Goal: Check status: Check status

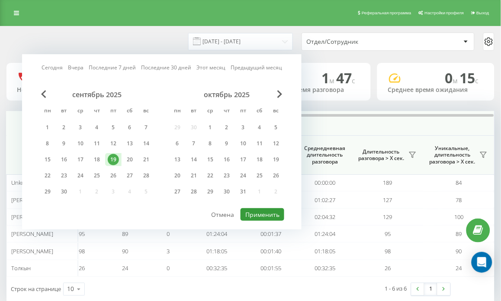
click at [270, 210] on button "Применить" at bounding box center [263, 214] width 44 height 13
type input "[DATE] - [DATE]"
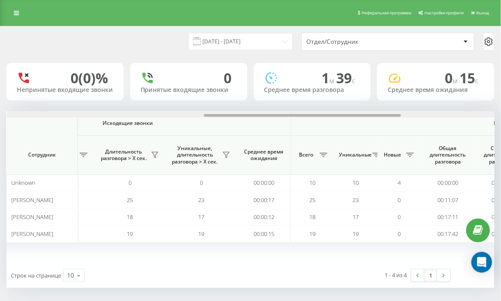
click at [448, 117] on div at bounding box center [251, 114] width 488 height 6
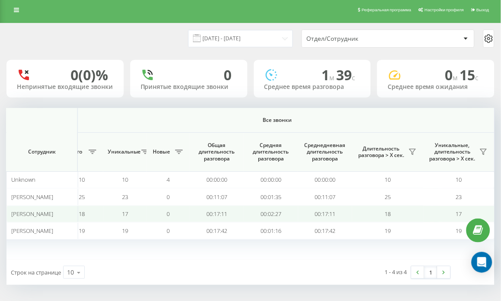
scroll to position [4, 0]
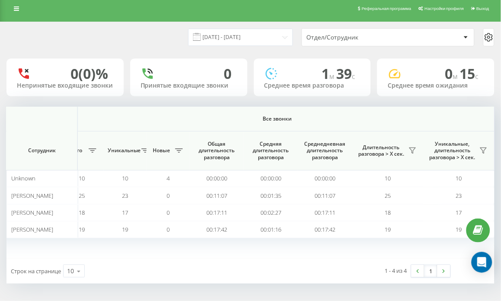
click at [431, 118] on span "Все звонки" at bounding box center [278, 118] width 384 height 7
click at [447, 111] on th "Все звонки" at bounding box center [277, 119] width 435 height 25
click at [413, 150] on icon at bounding box center [413, 150] width 7 height 7
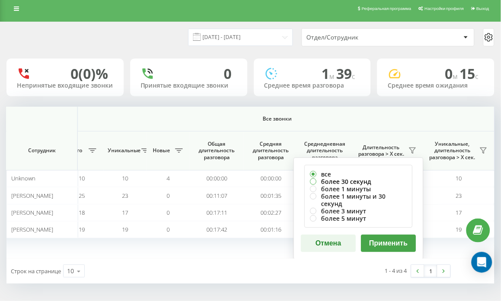
click at [361, 183] on label "более 30 секунд" at bounding box center [358, 181] width 97 height 7
radio input "true"
click at [369, 234] on button "Применить" at bounding box center [389, 242] width 55 height 17
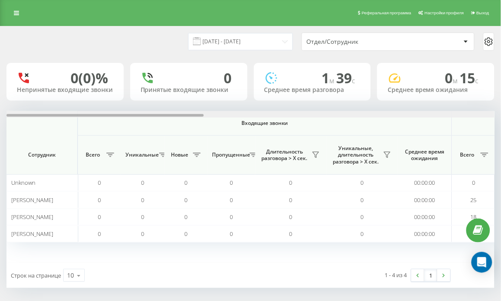
click at [474, 115] on div at bounding box center [250, 114] width 488 height 6
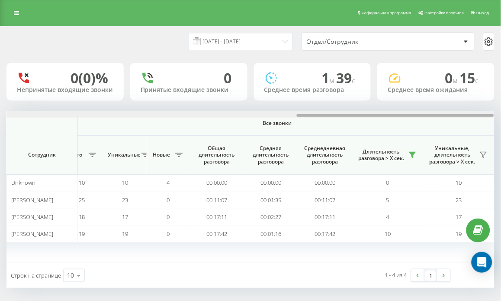
click at [474, 115] on div at bounding box center [395, 115] width 197 height 3
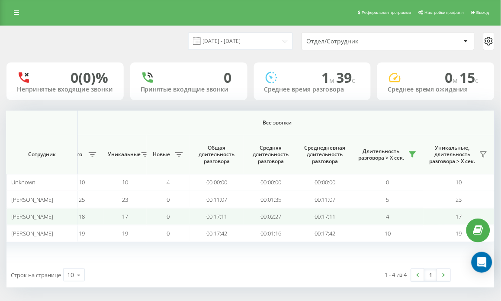
scroll to position [0, 0]
